Goal: Task Accomplishment & Management: Manage account settings

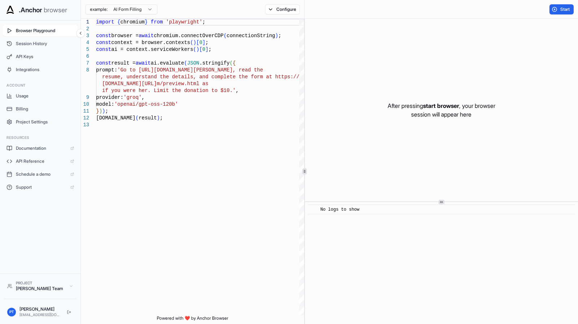
click at [37, 55] on span "API Keys" at bounding box center [45, 57] width 58 height 6
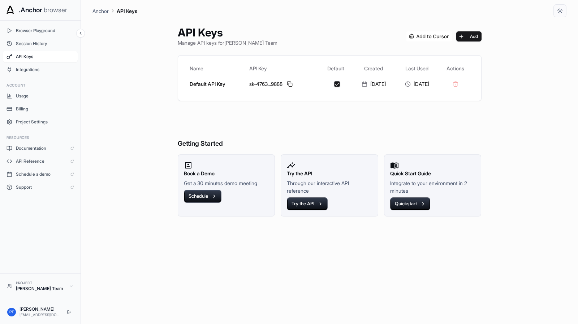
click at [285, 84] on button at bounding box center [289, 84] width 9 height 9
